Goal: Ask a question

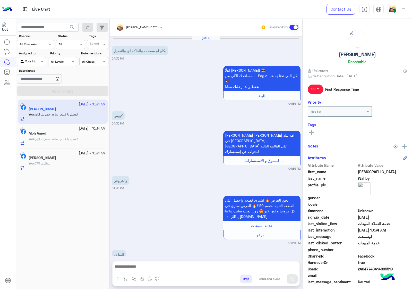
scroll to position [358, 0]
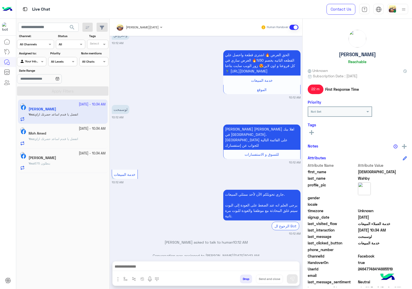
click at [246, 279] on button "Drop" at bounding box center [246, 278] width 12 height 9
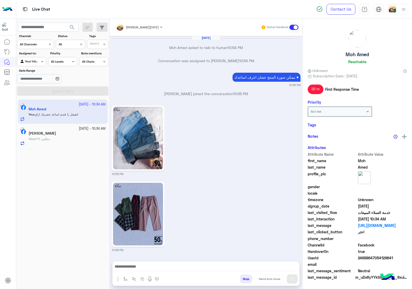
scroll to position [782, 0]
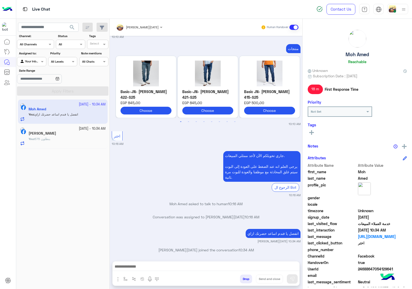
click at [65, 43] on input "text" at bounding box center [65, 43] width 12 height 5
click at [66, 54] on div "All" at bounding box center [70, 55] width 29 height 10
drag, startPoint x: 179, startPoint y: 180, endPoint x: 175, endPoint y: 180, distance: 4.1
click at [179, 180] on div "[PERSON_NAME] الآن لأحد ممثلي المبيعات. يرجى العلم انه عند الضغط على العودة إلى…" at bounding box center [206, 173] width 189 height 47
click at [240, 281] on button "Drop" at bounding box center [246, 278] width 12 height 9
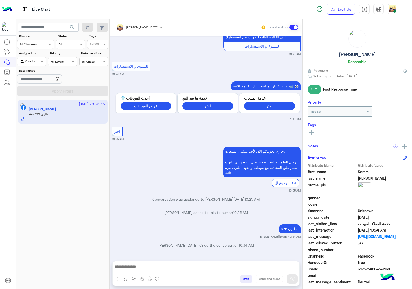
scroll to position [163, 0]
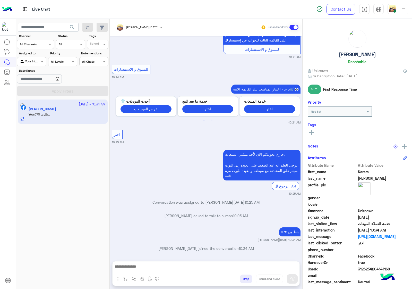
click at [240, 279] on button "Drop" at bounding box center [246, 278] width 12 height 9
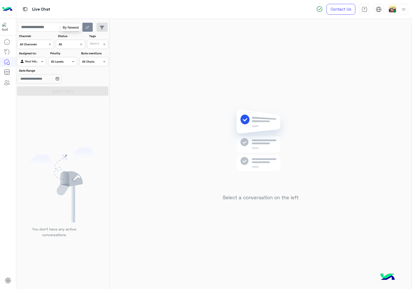
click at [89, 26] on icon "button" at bounding box center [88, 28] width 4 height 4
